Goal: Transaction & Acquisition: Purchase product/service

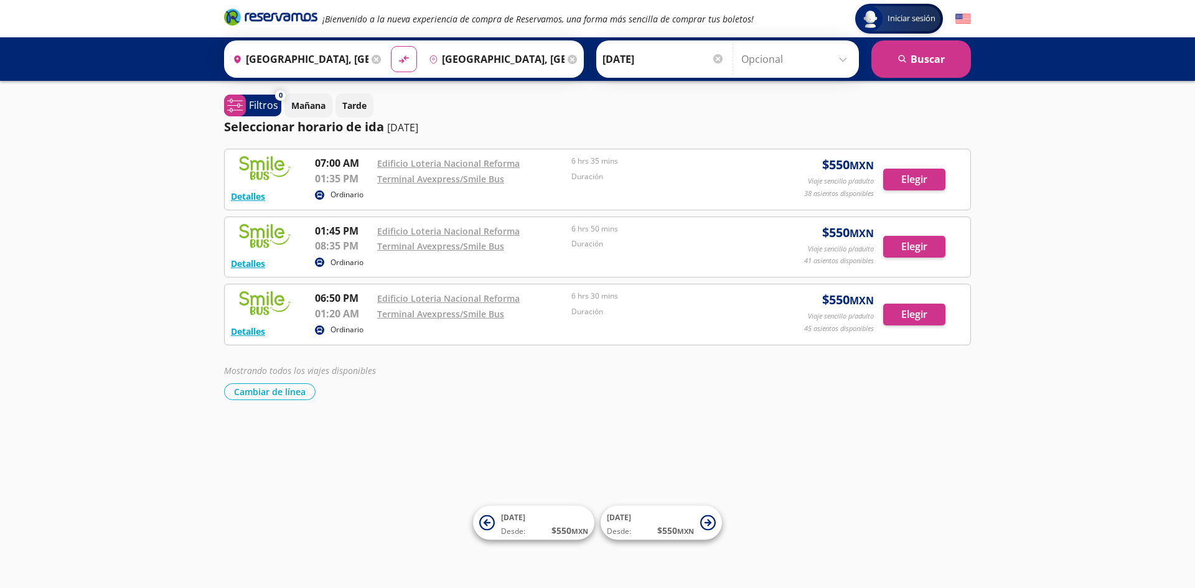
click at [618, 58] on input "[DATE]" at bounding box center [663, 59] width 122 height 31
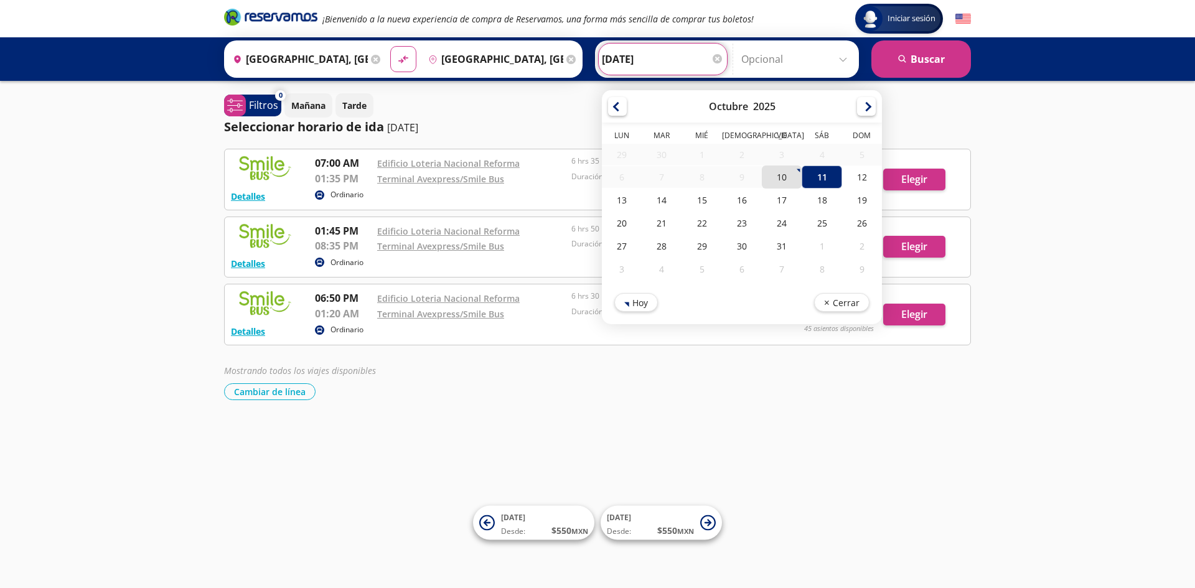
click at [780, 171] on div "10" at bounding box center [782, 177] width 40 height 23
type input "[DATE]"
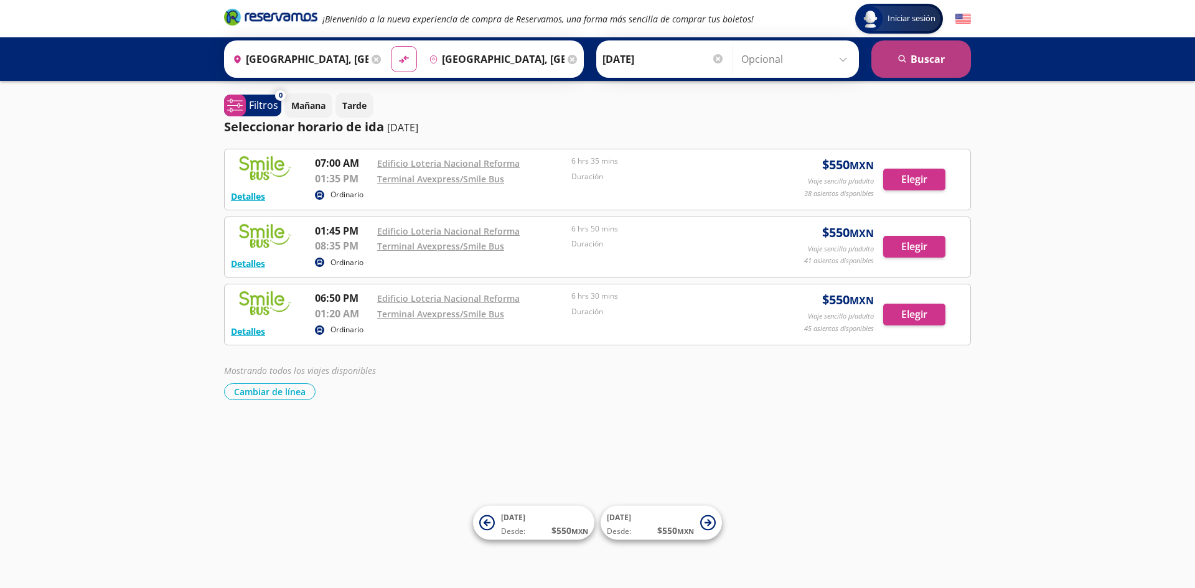
click at [891, 55] on button "search Buscar" at bounding box center [921, 58] width 100 height 37
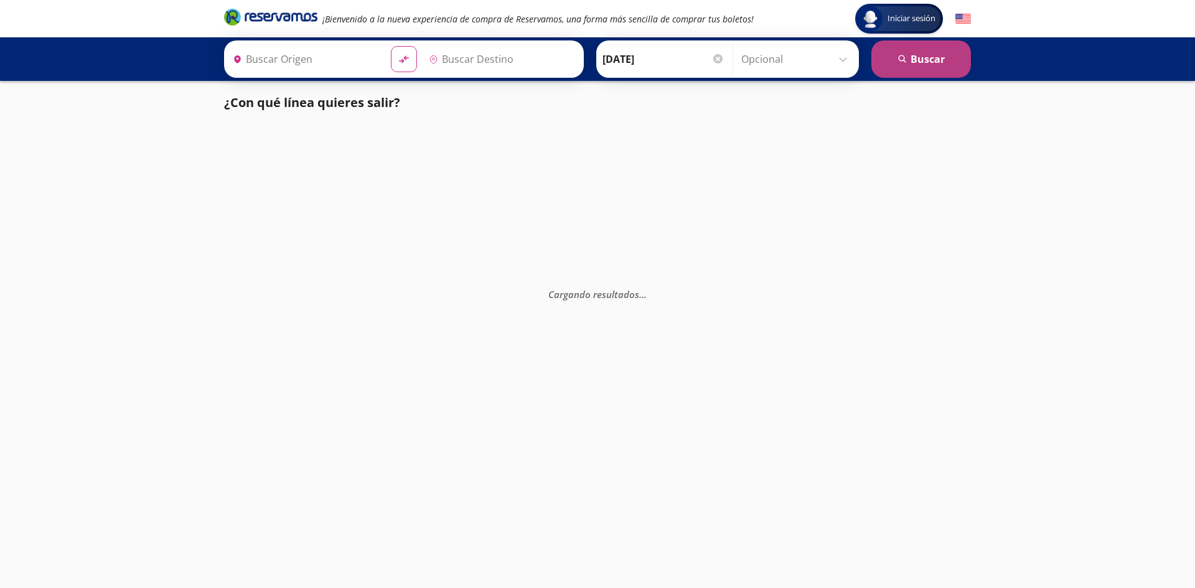
type input "[GEOGRAPHIC_DATA], [GEOGRAPHIC_DATA]"
type input "Veracruz, Veracruz"
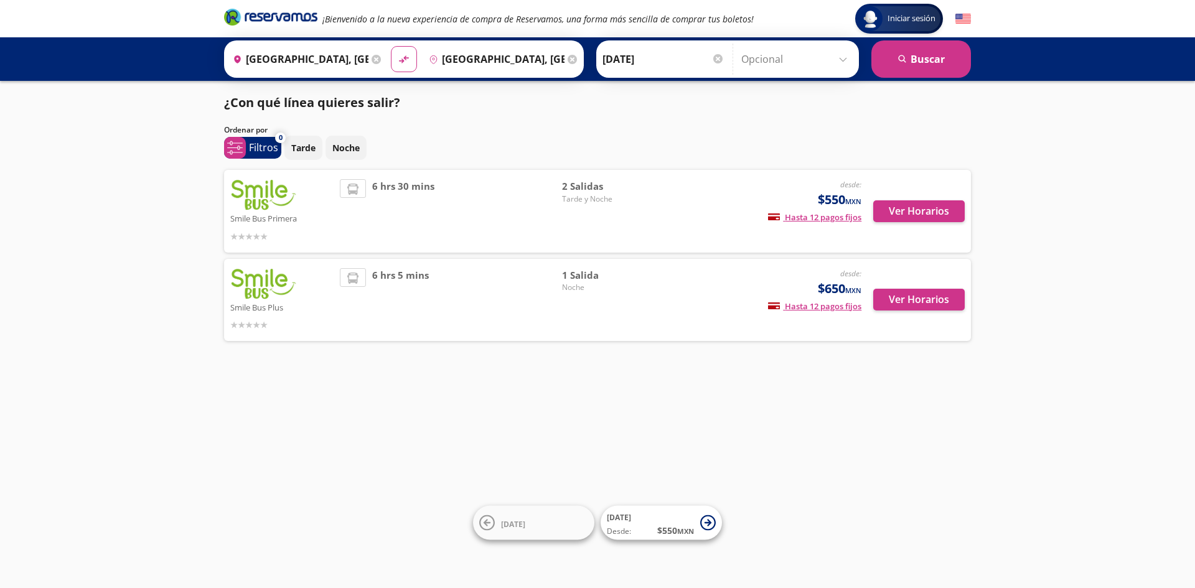
click at [259, 11] on icon "Brand Logo" at bounding box center [270, 16] width 93 height 19
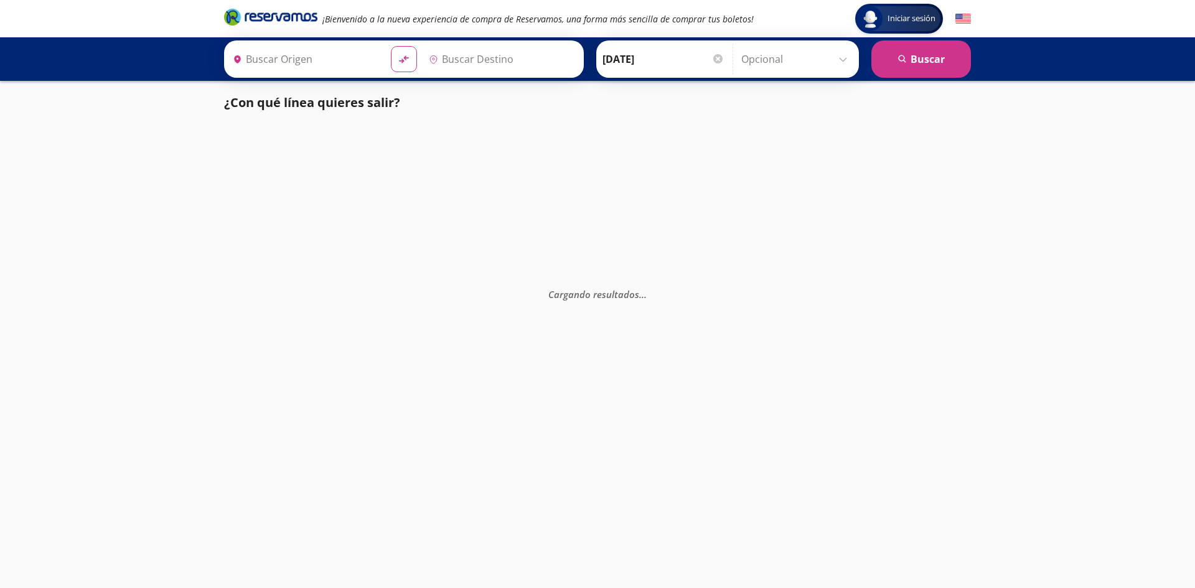
type input "[PERSON_NAME], [GEOGRAPHIC_DATA]"
type input "[GEOGRAPHIC_DATA], [GEOGRAPHIC_DATA]"
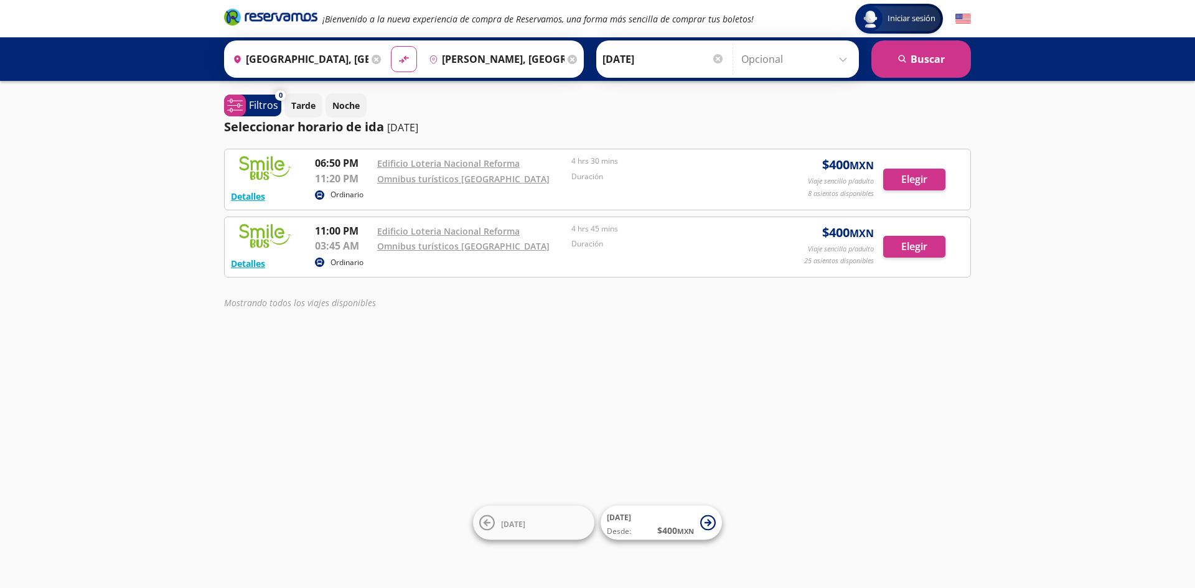
click at [263, 235] on img at bounding box center [265, 235] width 68 height 25
click at [898, 249] on button "Elegir" at bounding box center [914, 247] width 62 height 22
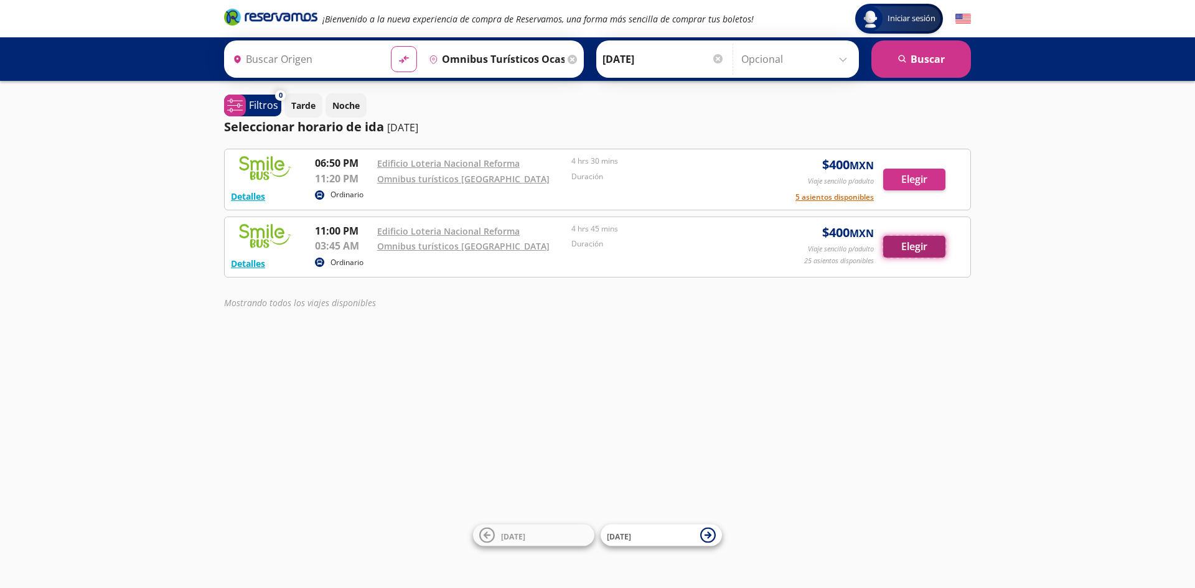
click at [923, 241] on button "Elegir" at bounding box center [914, 247] width 62 height 22
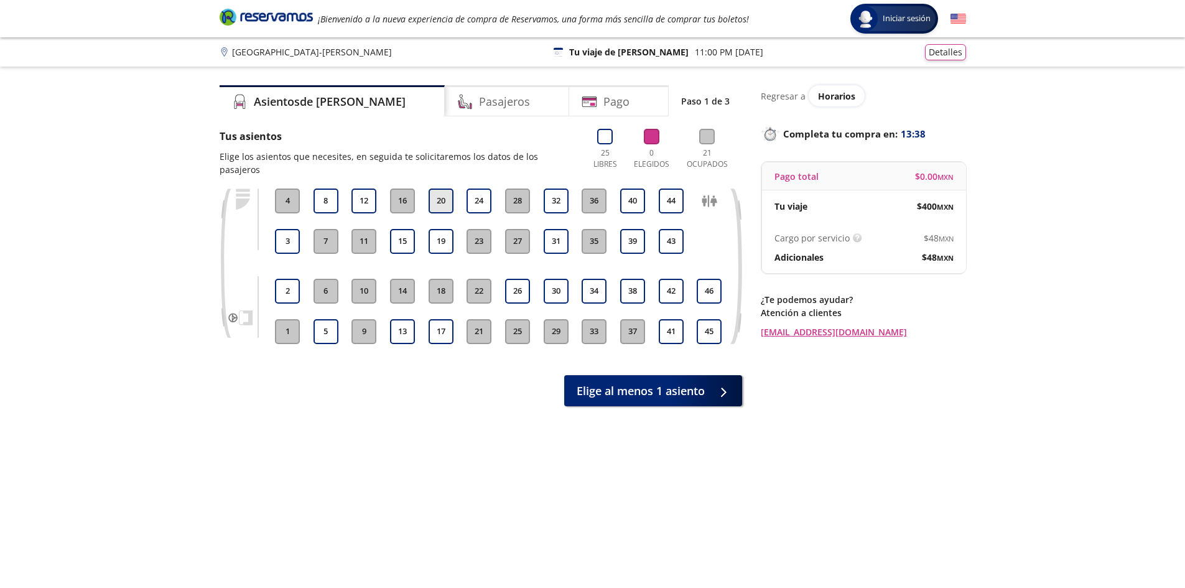
click at [441, 190] on button "20" at bounding box center [441, 201] width 25 height 25
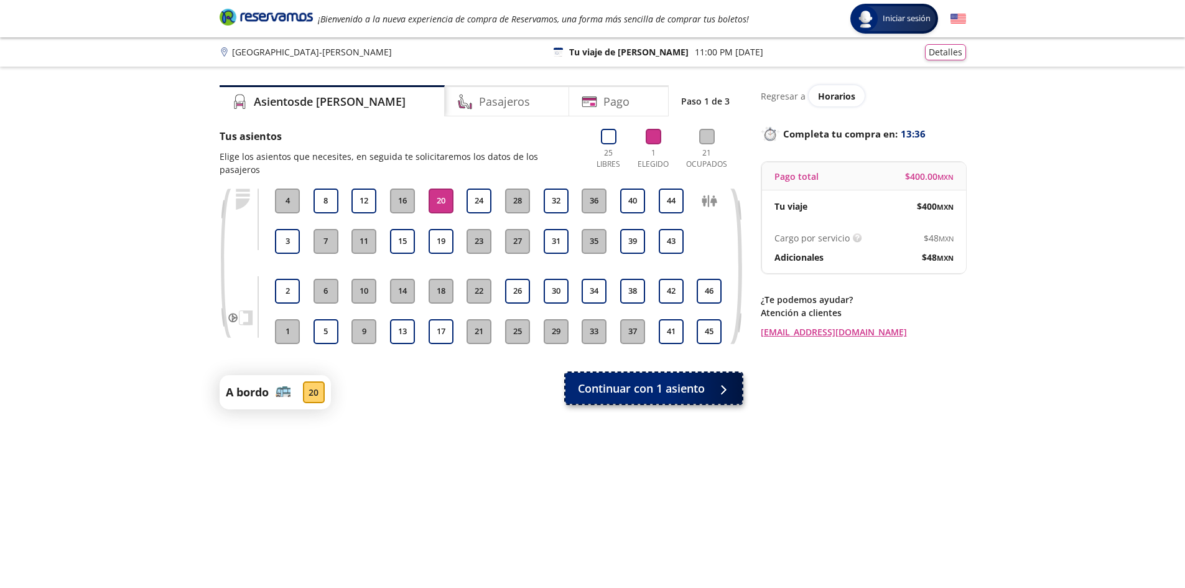
click at [716, 381] on div at bounding box center [720, 389] width 19 height 16
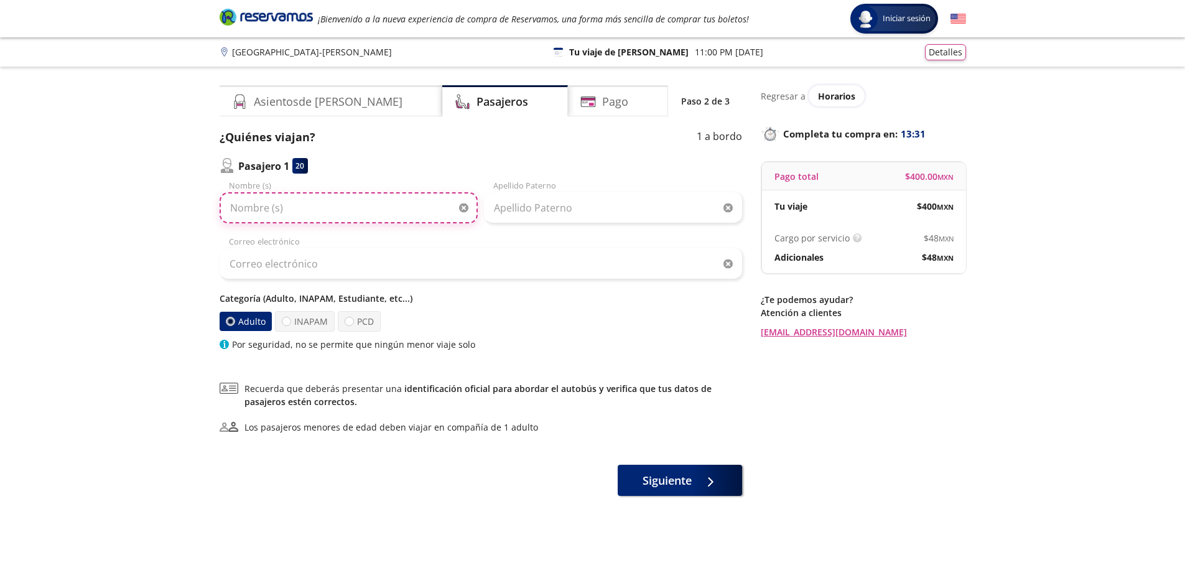
click at [312, 211] on input "Nombre (s)" at bounding box center [349, 207] width 258 height 31
type input "[PERSON_NAME]"
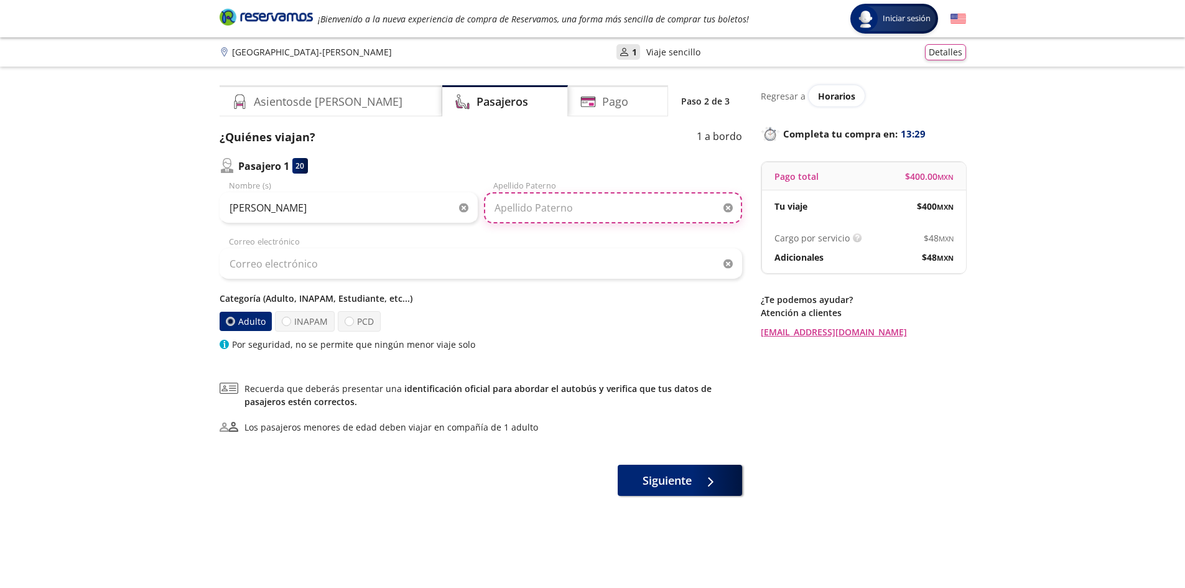
click at [549, 219] on input "Apellido Paterno" at bounding box center [613, 207] width 258 height 31
type input "[PERSON_NAME]"
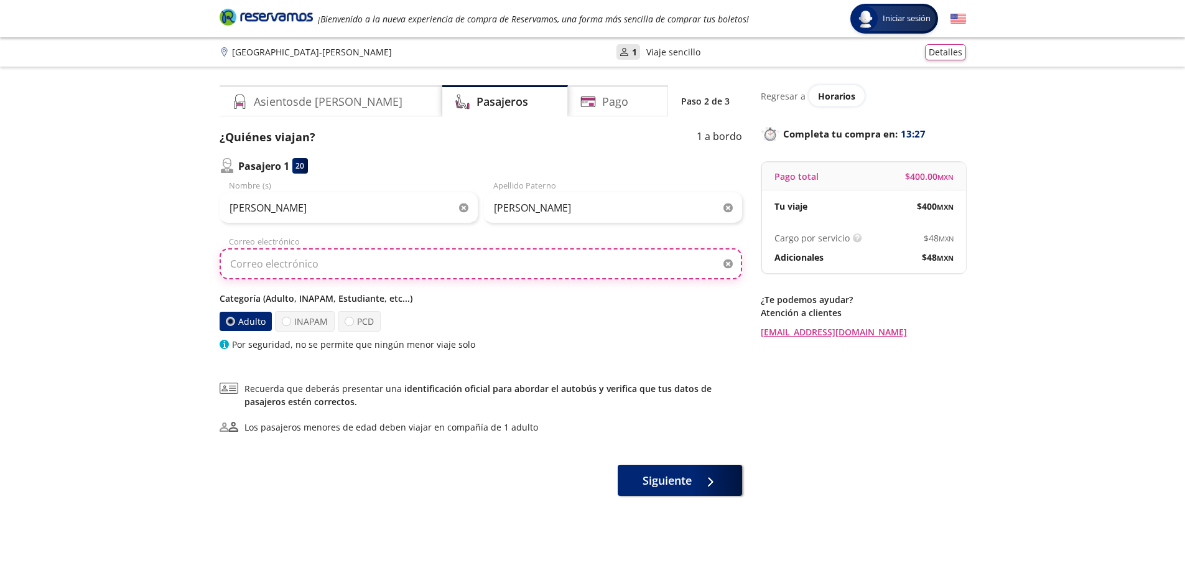
click at [266, 265] on input "Correo electrónico" at bounding box center [481, 263] width 523 height 31
type input "[EMAIL_ADDRESS][DOMAIN_NAME]"
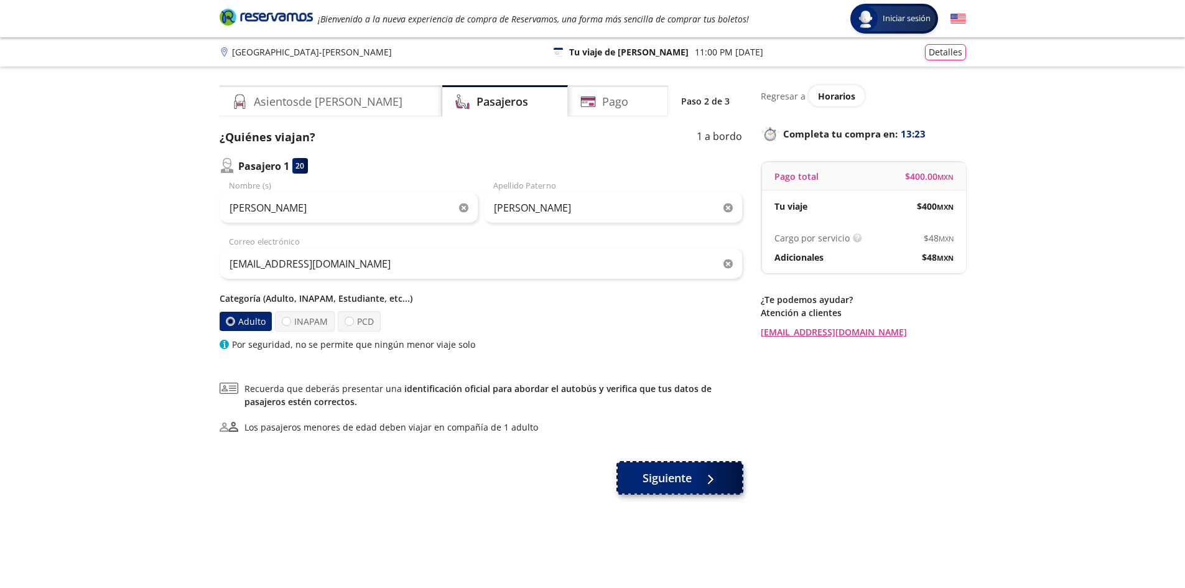
click at [658, 477] on span "Siguiente" at bounding box center [667, 478] width 49 height 17
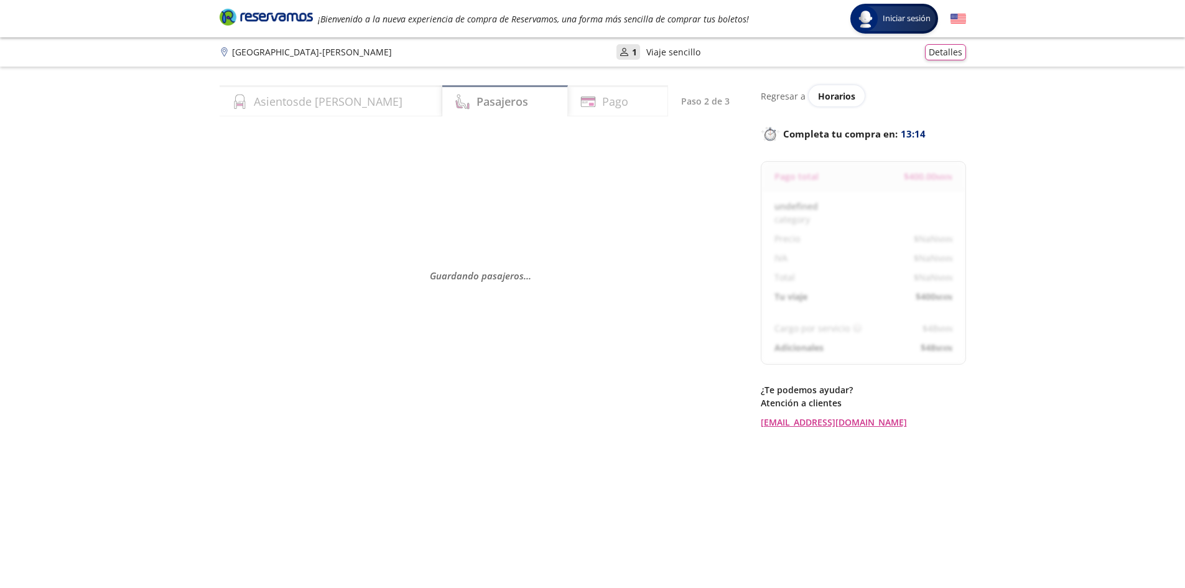
select select "MX"
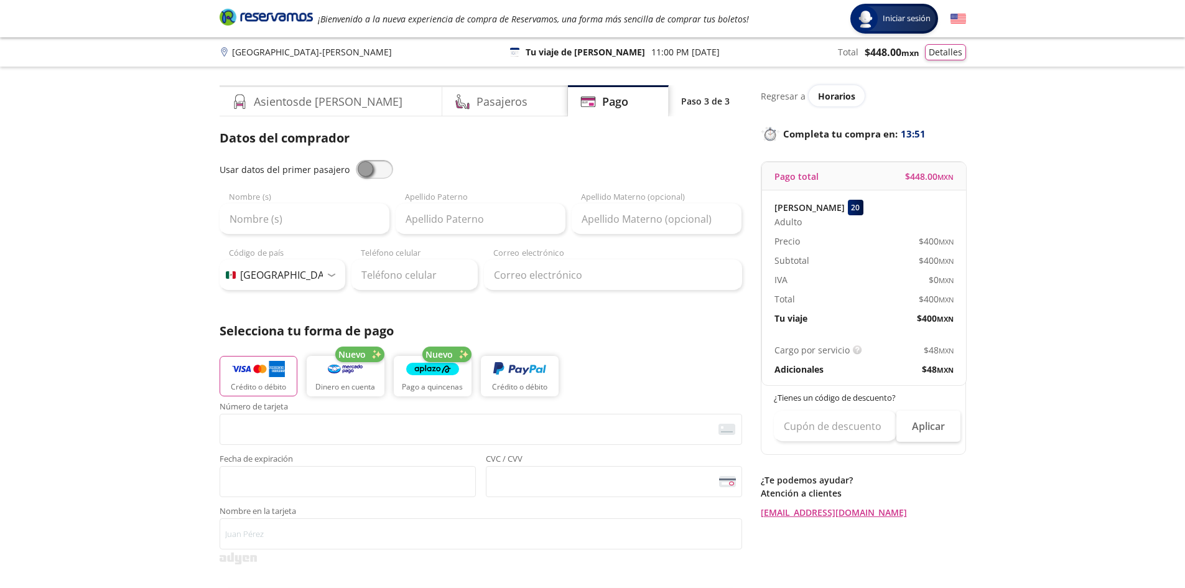
click at [360, 171] on span at bounding box center [374, 169] width 37 height 19
click at [356, 160] on input "checkbox" at bounding box center [356, 160] width 0 height 0
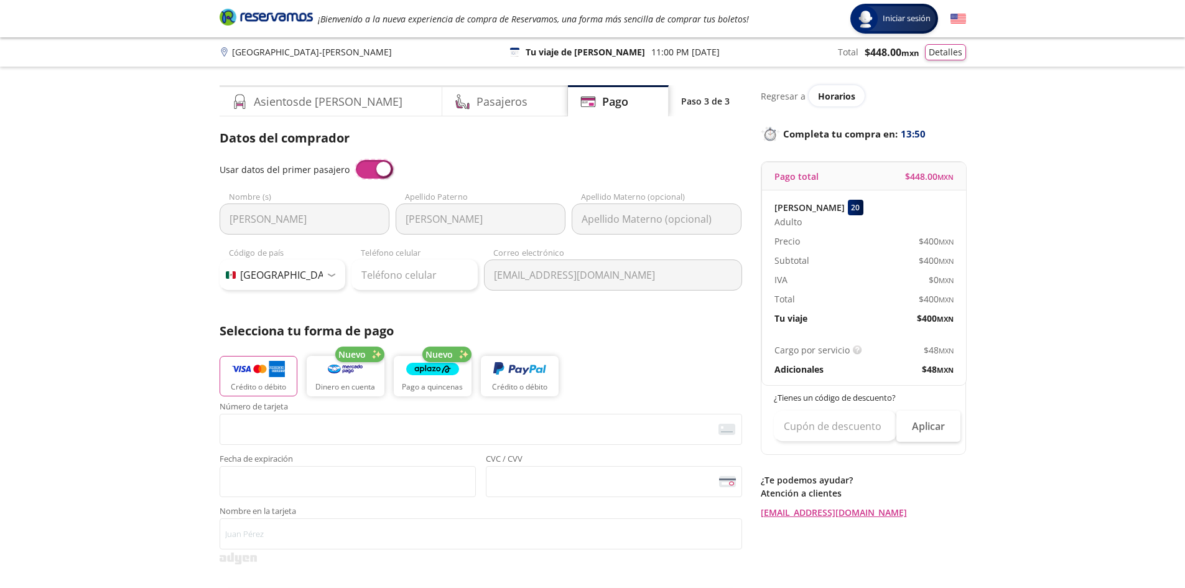
type input "[PERSON_NAME]"
type input "[EMAIL_ADDRESS][DOMAIN_NAME]"
click at [368, 287] on input "Teléfono celular" at bounding box center [415, 274] width 126 height 31
type input "228 156 1137"
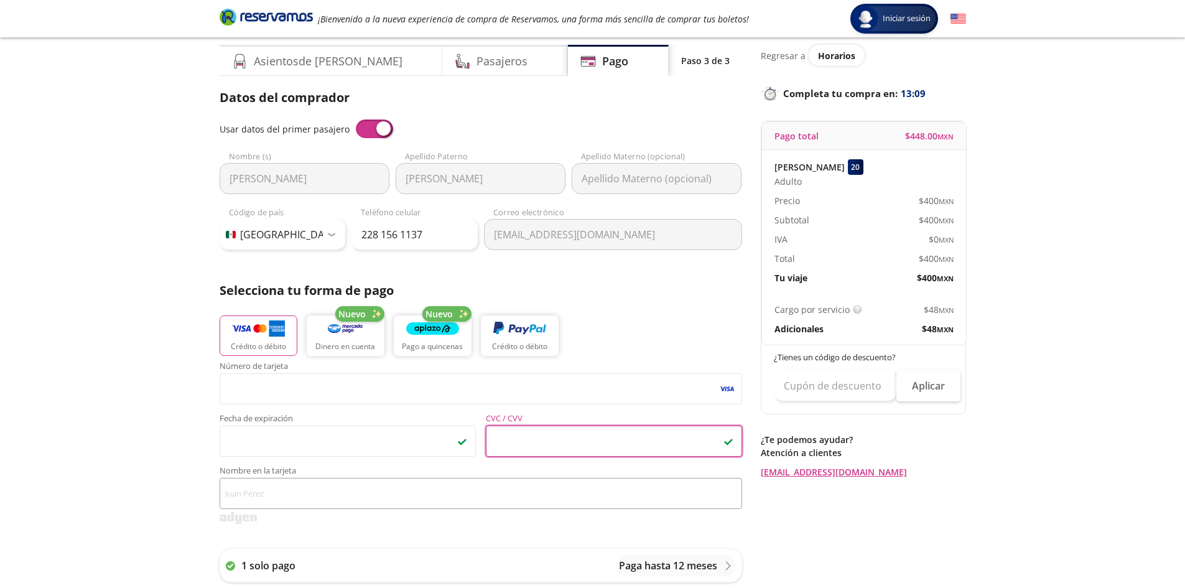
scroll to position [62, 0]
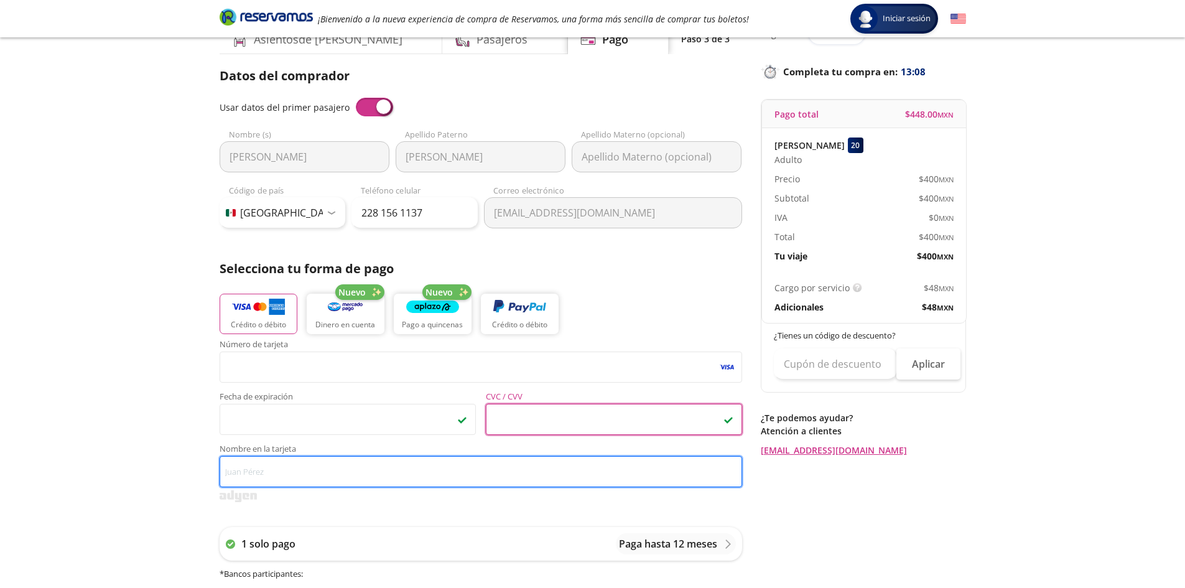
click at [337, 472] on input "Nombre en la tarjeta" at bounding box center [481, 471] width 523 height 31
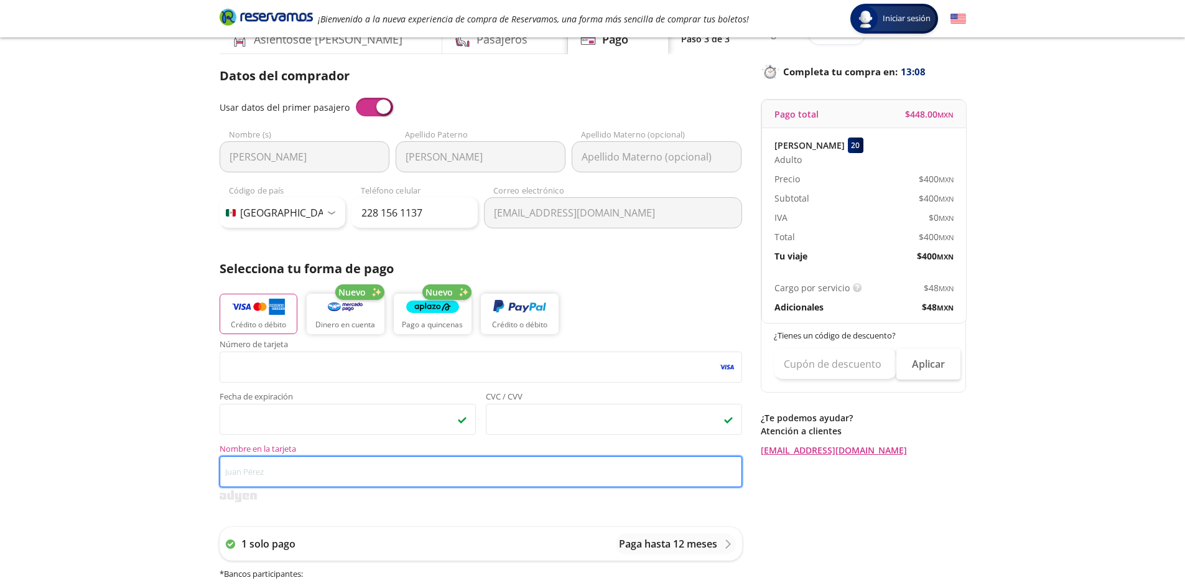
click at [337, 472] on input "Nombre en la tarjeta" at bounding box center [481, 471] width 523 height 31
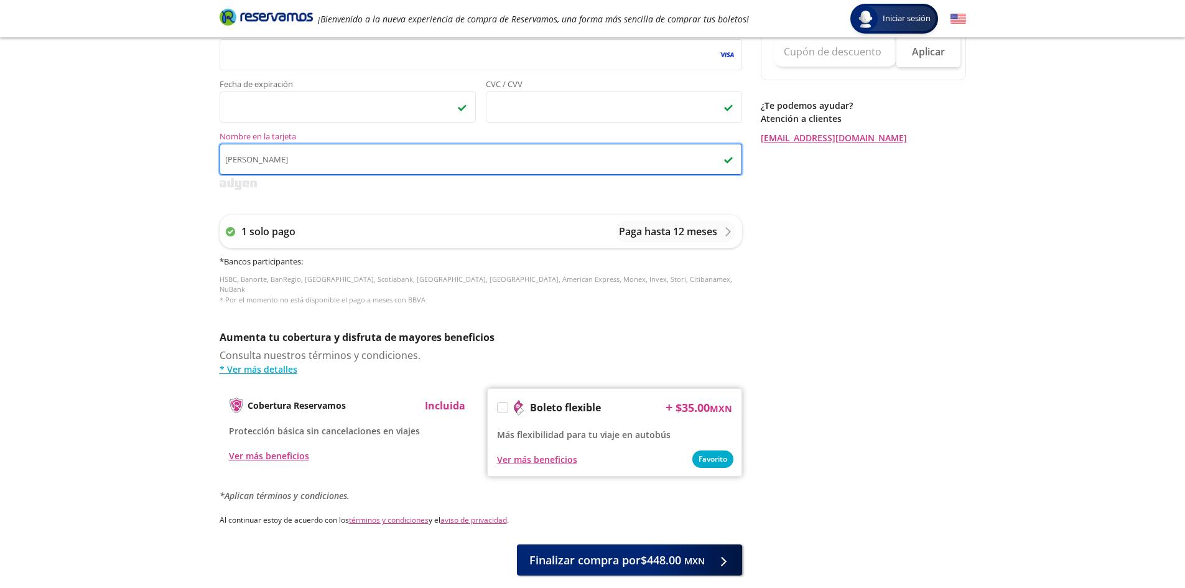
scroll to position [433, 0]
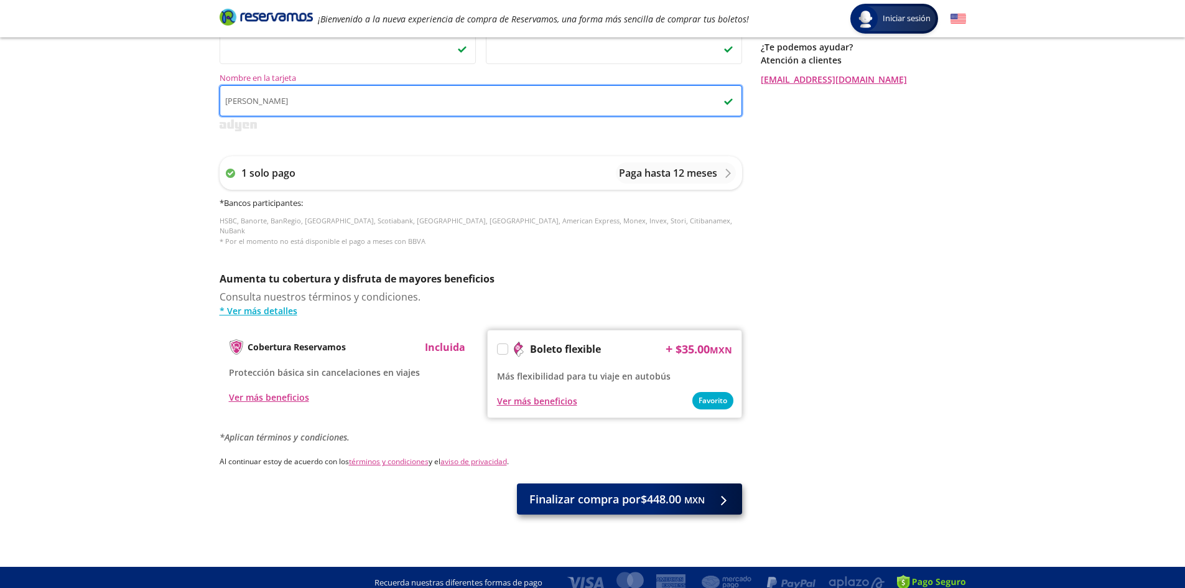
type input "[PERSON_NAME]"
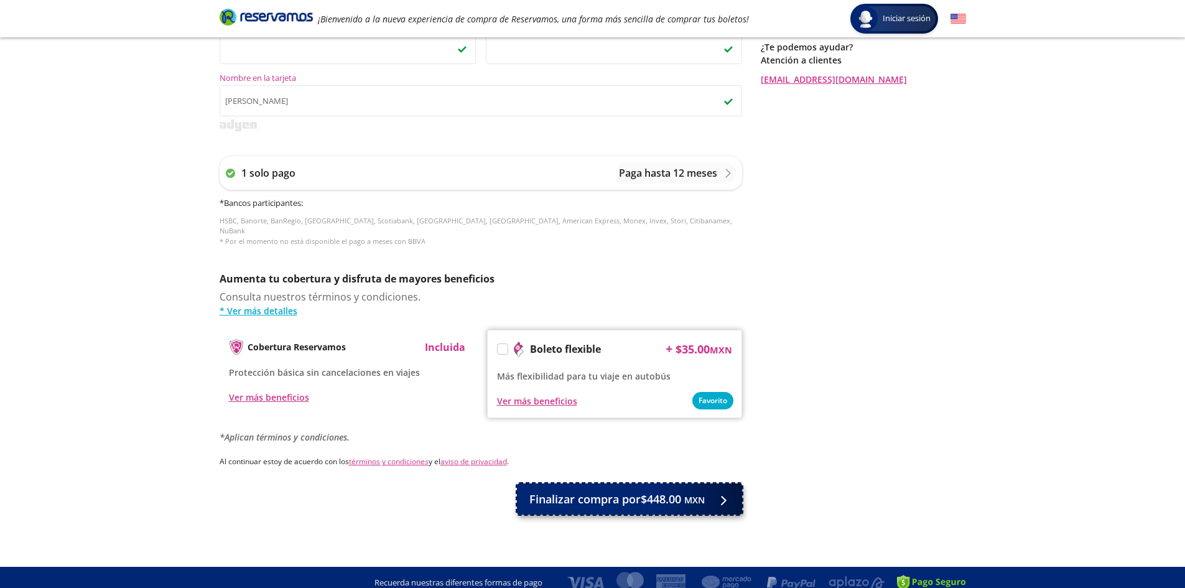
click at [699, 494] on small "MXN" at bounding box center [694, 500] width 21 height 12
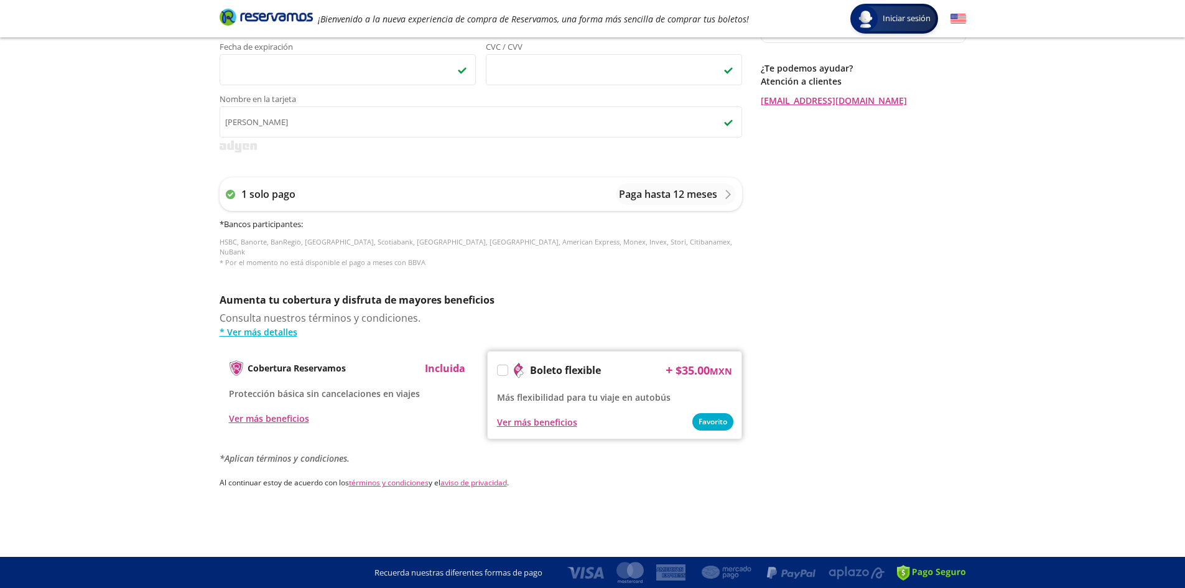
scroll to position [0, 0]
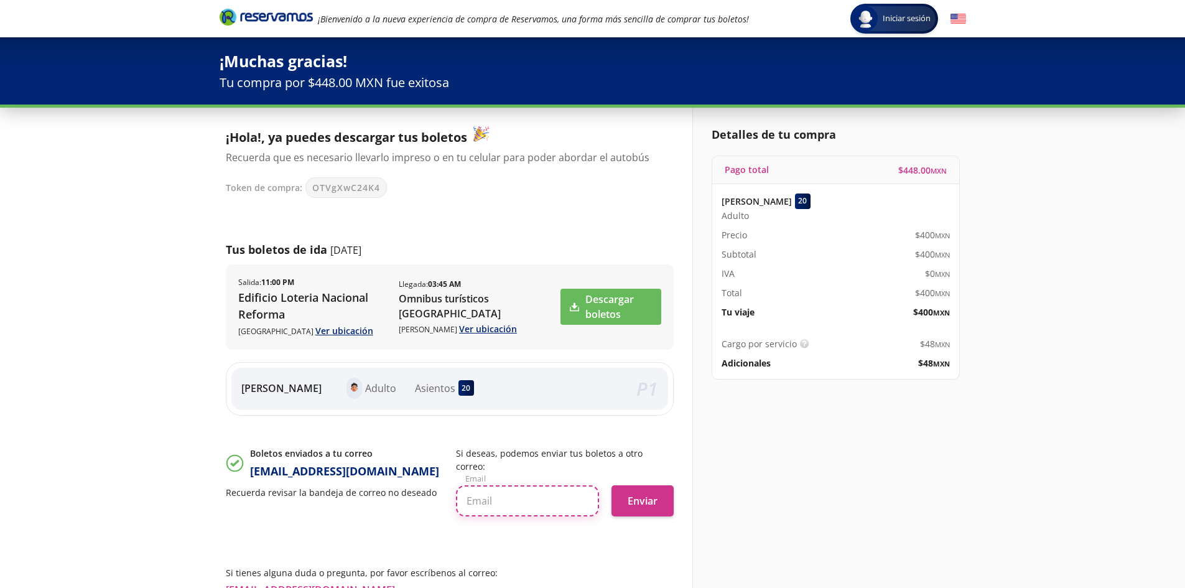
click at [535, 497] on input "text" at bounding box center [527, 500] width 143 height 31
type input "[EMAIL_ADDRESS][DOMAIN_NAME]"
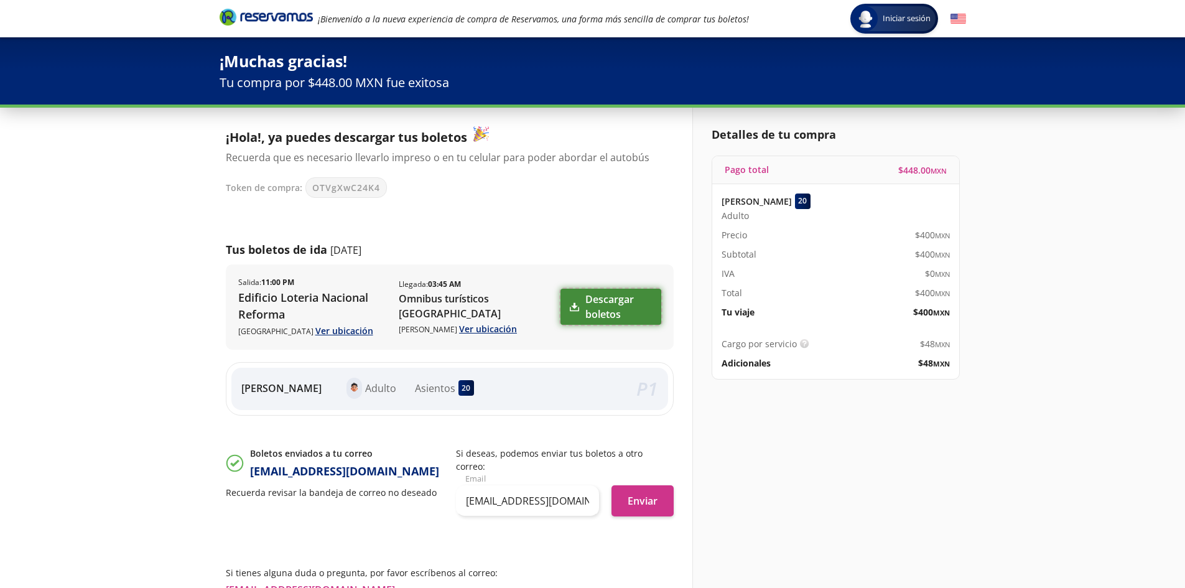
click at [610, 306] on link "Descargar boletos" at bounding box center [611, 307] width 100 height 36
click at [646, 485] on button "Enviar" at bounding box center [643, 500] width 62 height 31
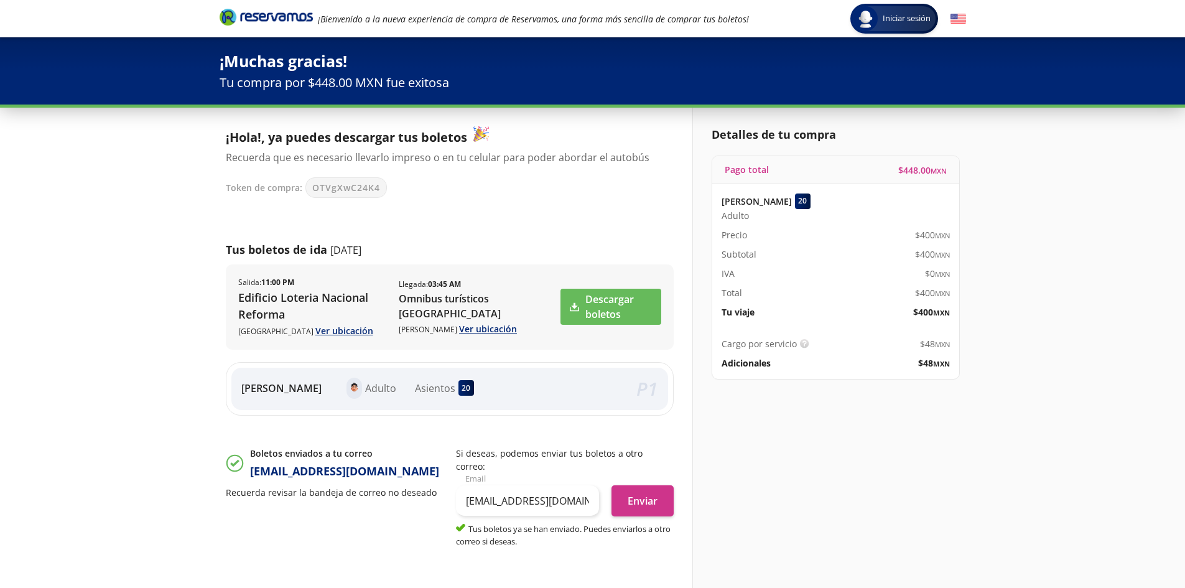
click at [604, 336] on div "Descargar boletos" at bounding box center [611, 307] width 100 height 60
click at [605, 296] on link "Descargar boletos" at bounding box center [611, 307] width 100 height 36
